Goal: Use online tool/utility: Utilize a website feature to perform a specific function

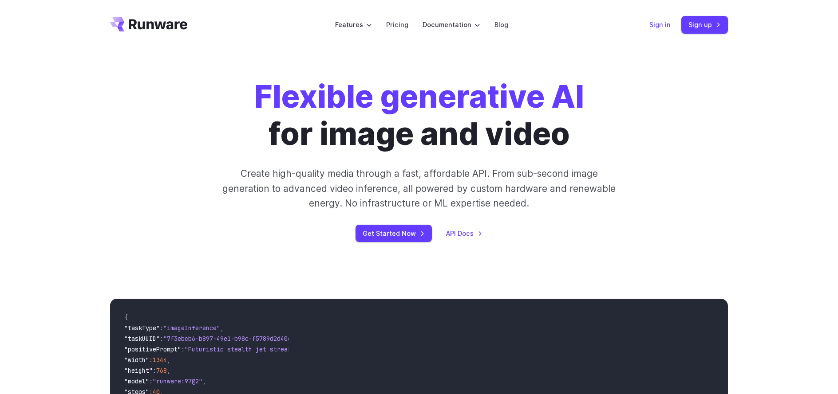
click at [670, 29] on link "Sign in" at bounding box center [659, 25] width 21 height 10
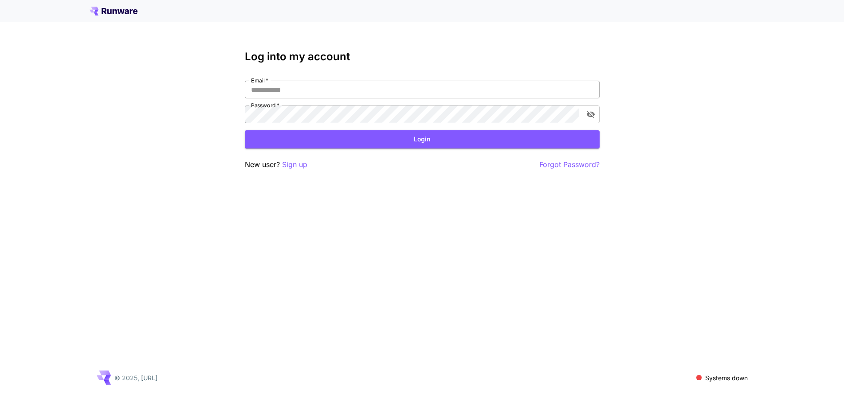
click at [288, 95] on input "Email   *" at bounding box center [422, 90] width 355 height 18
type input "**********"
click button "Login" at bounding box center [422, 139] width 355 height 18
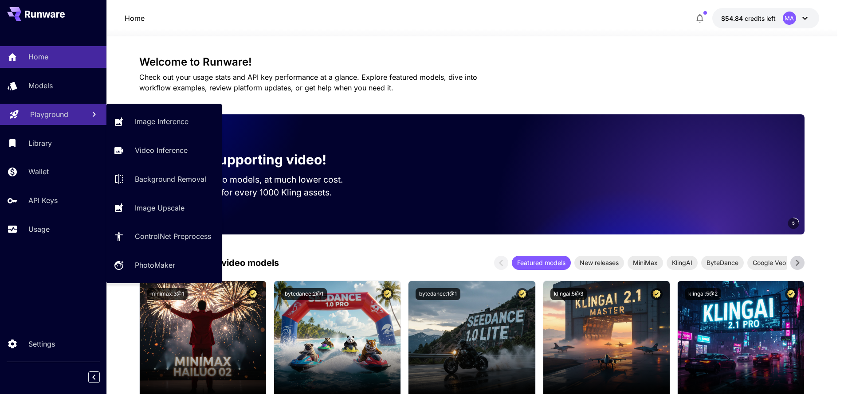
click at [45, 112] on p "Playground" at bounding box center [49, 114] width 38 height 11
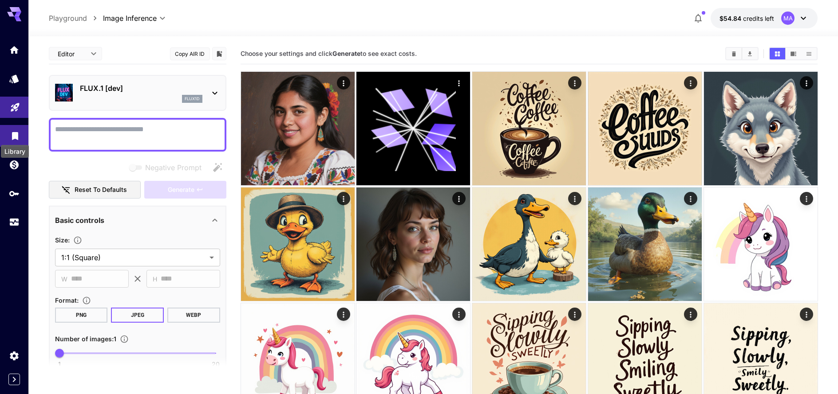
click at [11, 134] on icon "Library" at bounding box center [15, 136] width 11 height 11
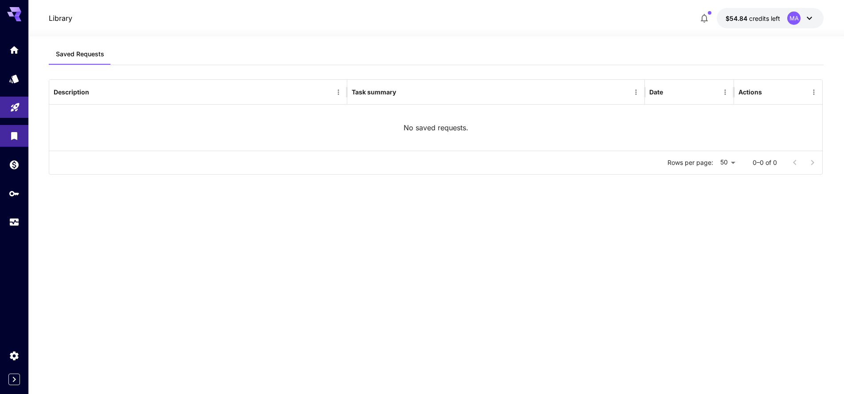
click at [802, 19] on div "MA" at bounding box center [802, 18] width 28 height 13
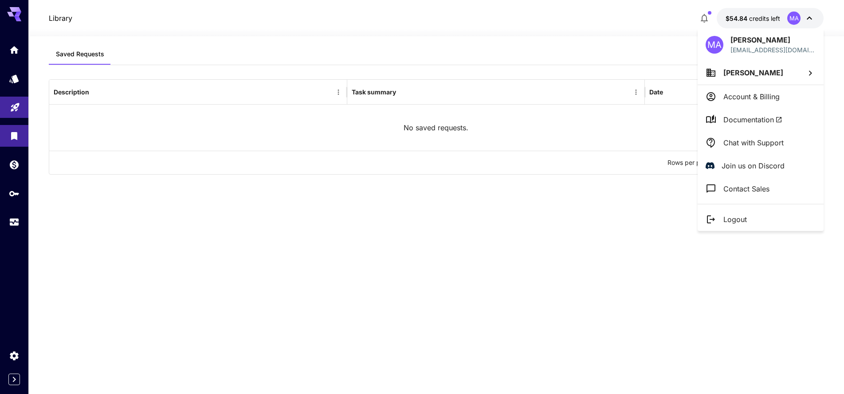
drag, startPoint x: 766, startPoint y: 97, endPoint x: 477, endPoint y: 80, distance: 290.2
click at [142, 81] on div "MA [PERSON_NAME] [EMAIL_ADDRESS][DOMAIN_NAME] [PERSON_NAME] Account & Billing D…" at bounding box center [71, 197] width 142 height 394
click at [16, 58] on div at bounding box center [422, 197] width 844 height 394
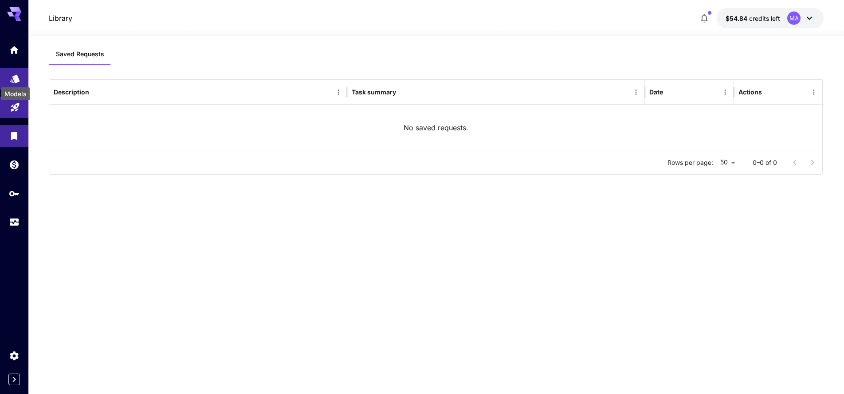
click at [20, 79] on link at bounding box center [14, 79] width 28 height 22
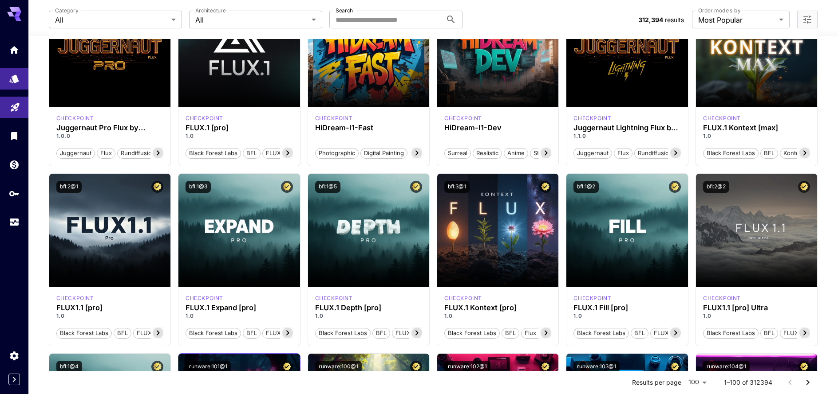
scroll to position [241, 0]
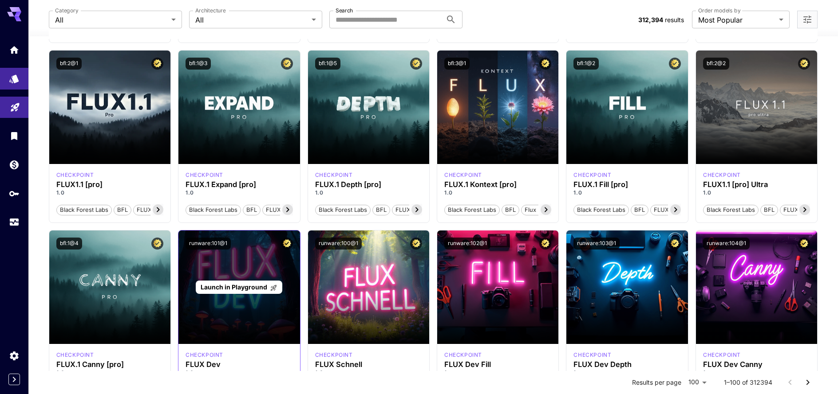
click at [238, 286] on span "Launch in Playground" at bounding box center [234, 288] width 67 height 8
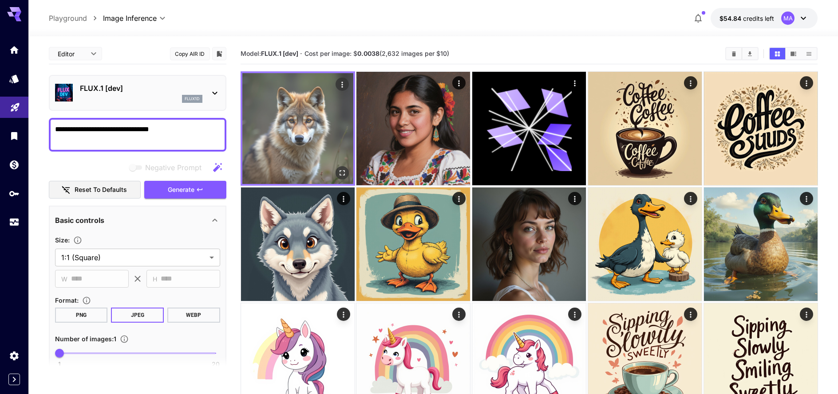
type textarea "**********"
click at [314, 113] on img at bounding box center [297, 128] width 111 height 111
click at [347, 173] on button "Open in fullscreen" at bounding box center [341, 172] width 13 height 13
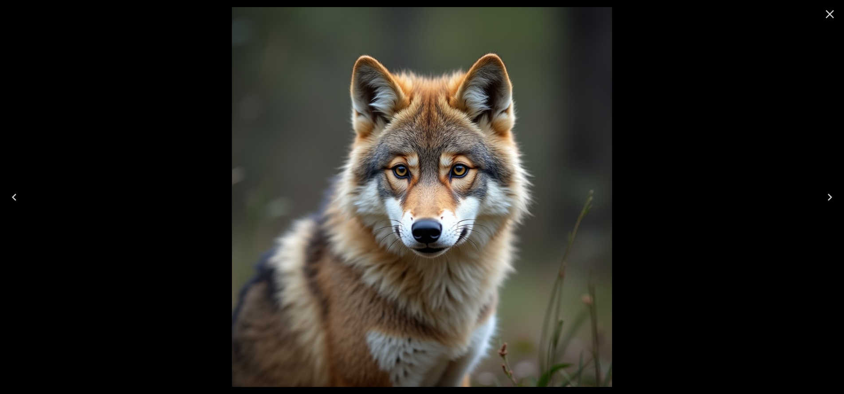
click at [827, 12] on icon "Close" at bounding box center [830, 14] width 14 height 14
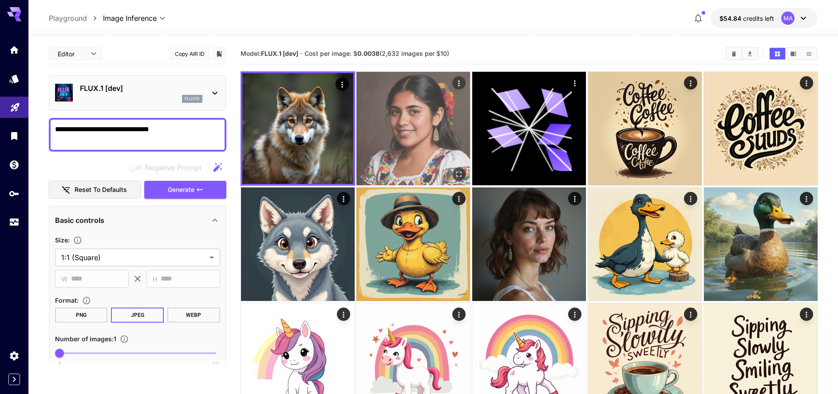
click at [434, 124] on img at bounding box center [413, 129] width 114 height 114
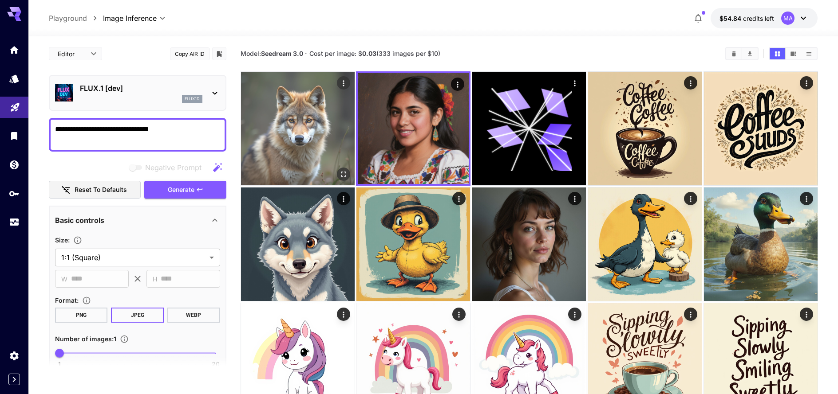
click at [298, 132] on img at bounding box center [298, 129] width 114 height 114
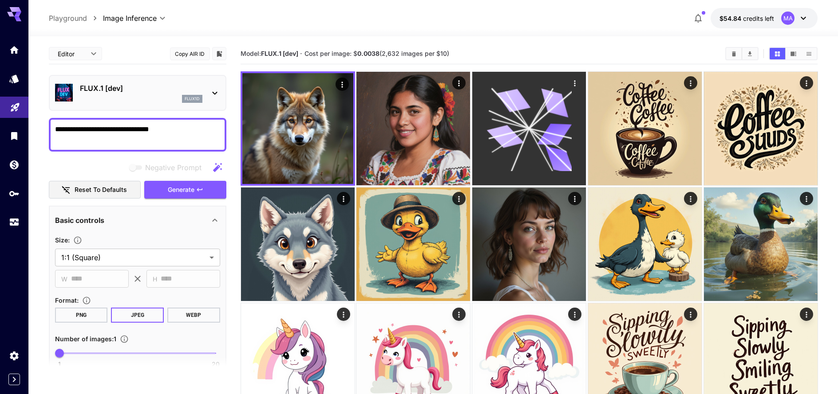
click at [531, 132] on icon at bounding box center [528, 128] width 85 height 85
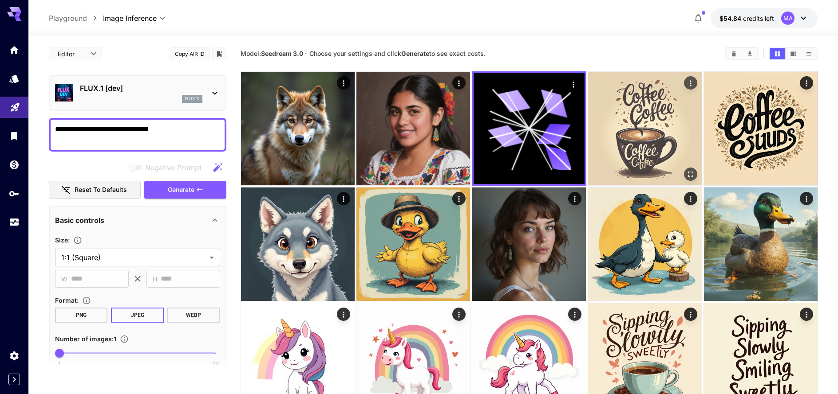
click at [687, 130] on img at bounding box center [645, 129] width 114 height 114
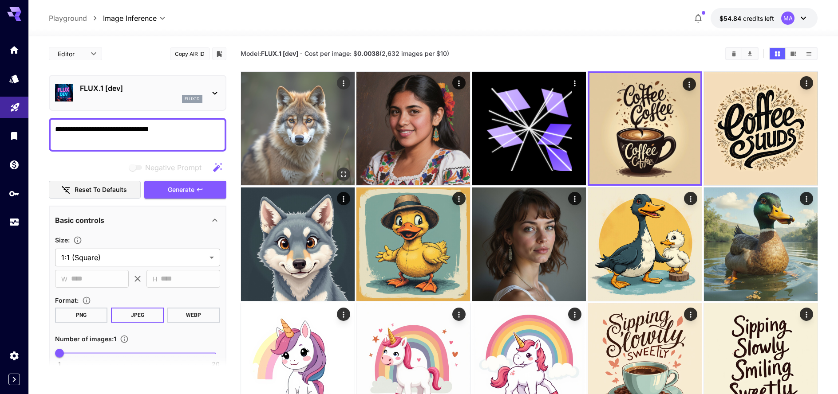
click at [311, 153] on img at bounding box center [298, 129] width 114 height 114
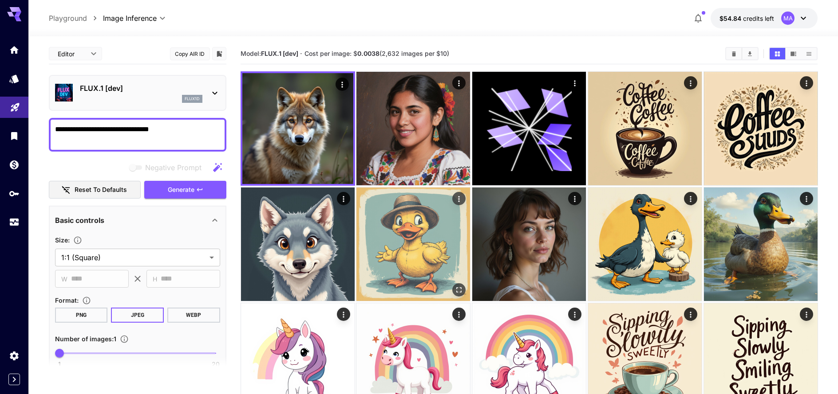
click at [421, 250] on img at bounding box center [413, 245] width 114 height 114
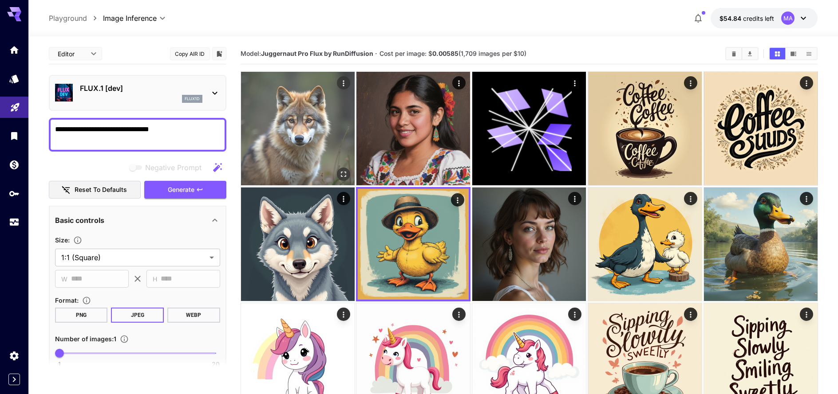
drag, startPoint x: 286, startPoint y: 124, endPoint x: 295, endPoint y: 130, distance: 10.5
click at [286, 124] on img at bounding box center [298, 129] width 114 height 114
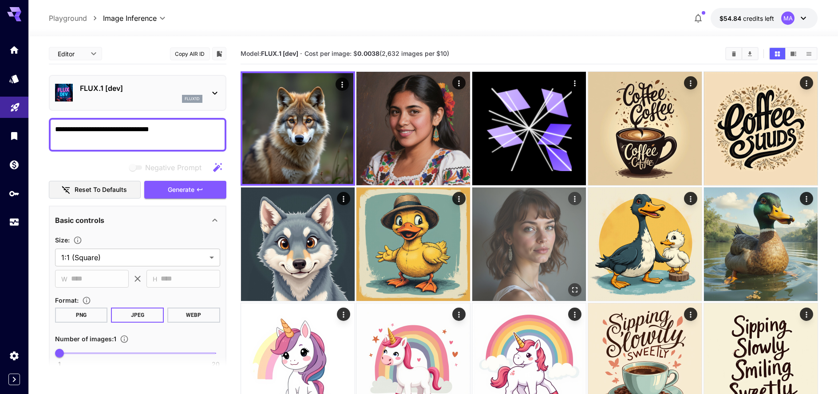
click at [548, 222] on img at bounding box center [529, 245] width 114 height 114
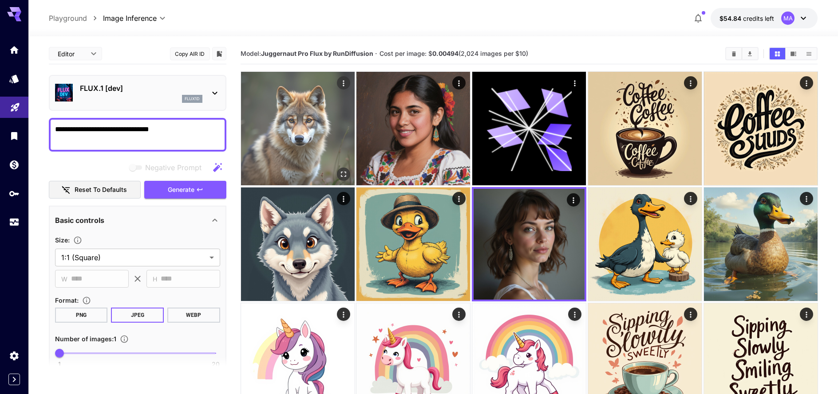
click at [298, 114] on img at bounding box center [298, 129] width 114 height 114
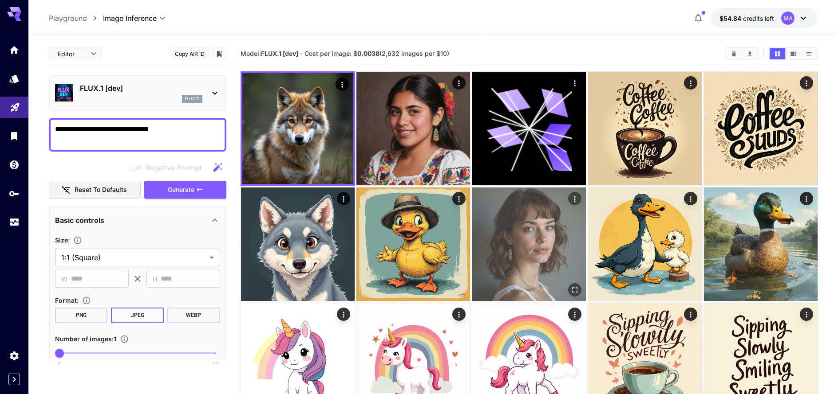
click at [522, 215] on img at bounding box center [529, 245] width 114 height 114
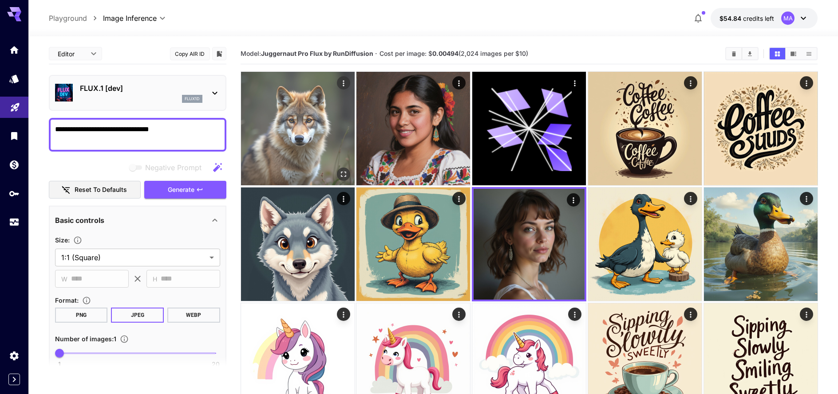
click at [255, 117] on img at bounding box center [298, 129] width 114 height 114
